Goal: Task Accomplishment & Management: Complete application form

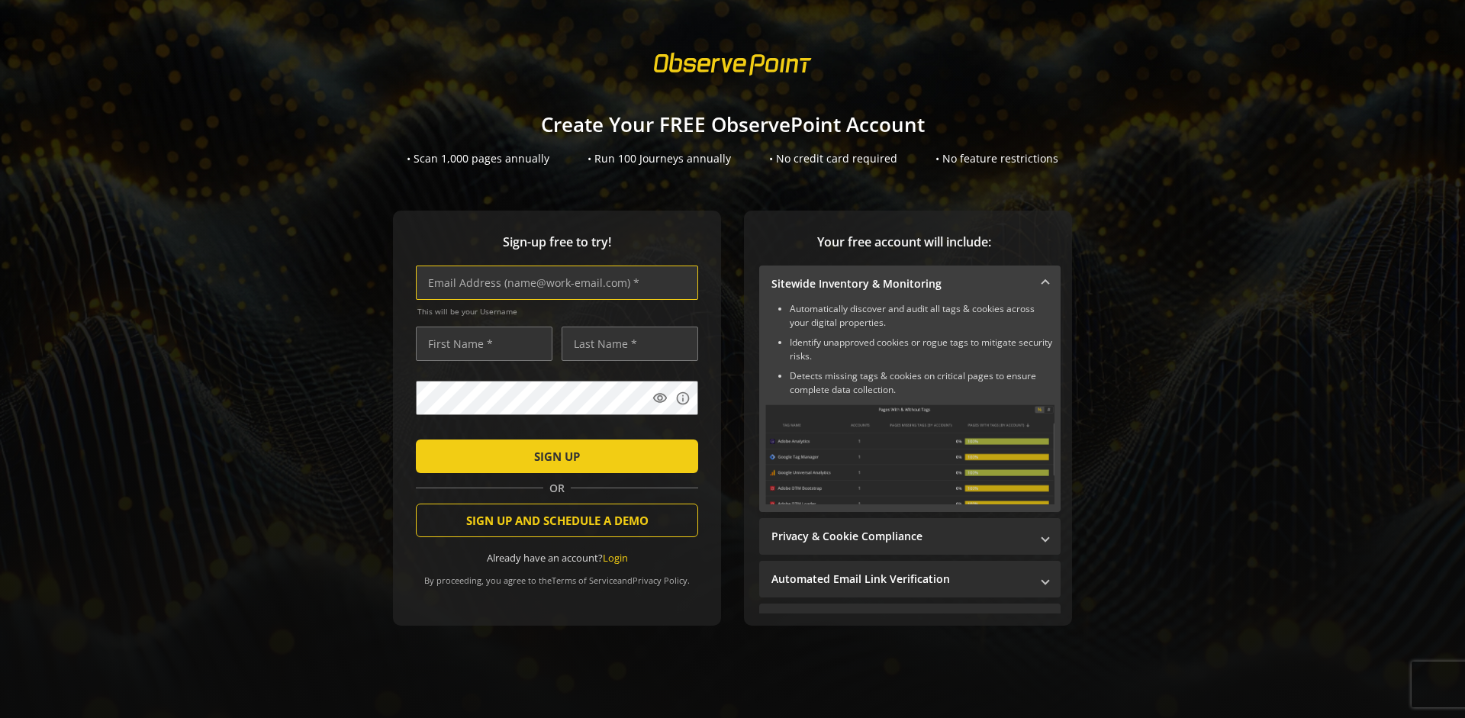
click at [553, 282] on input "text" at bounding box center [557, 283] width 282 height 34
type input "[EMAIL_ADDRESS][DOMAIN_NAME]"
click at [480, 343] on input "text" at bounding box center [484, 344] width 137 height 34
type input "Test"
click at [626, 343] on input "text" at bounding box center [630, 344] width 137 height 34
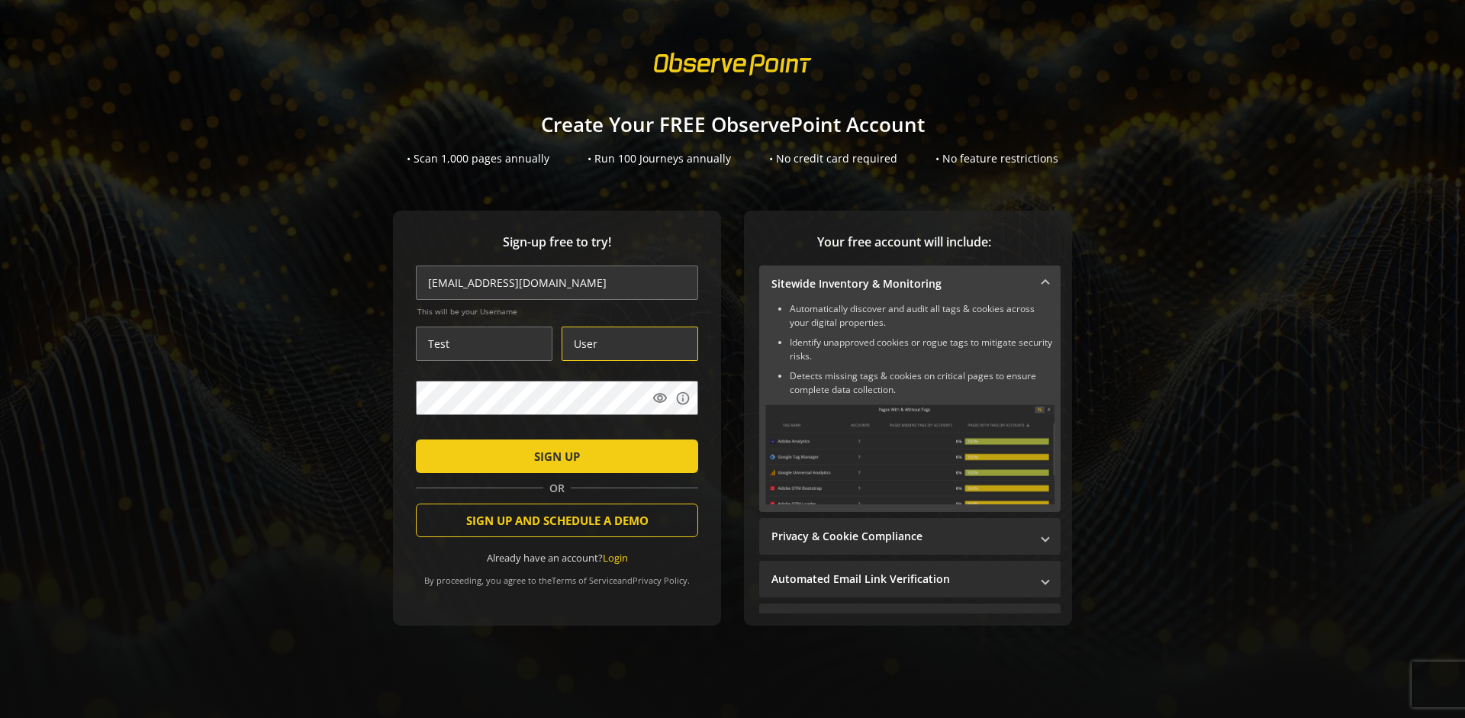
type input "User"
click at [553, 456] on span "SIGN UP" at bounding box center [557, 456] width 46 height 27
